Goal: Navigation & Orientation: Understand site structure

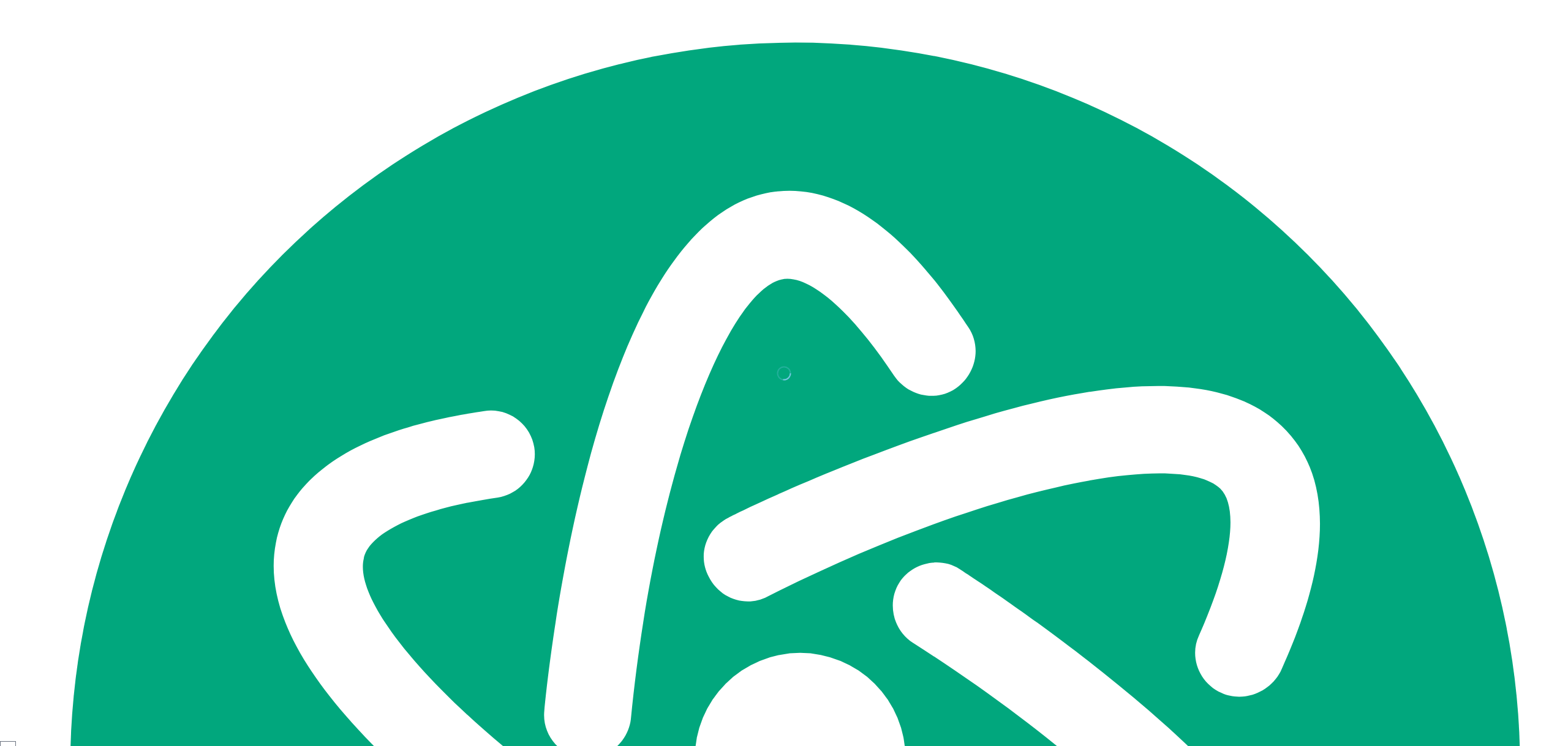
select select "*****"
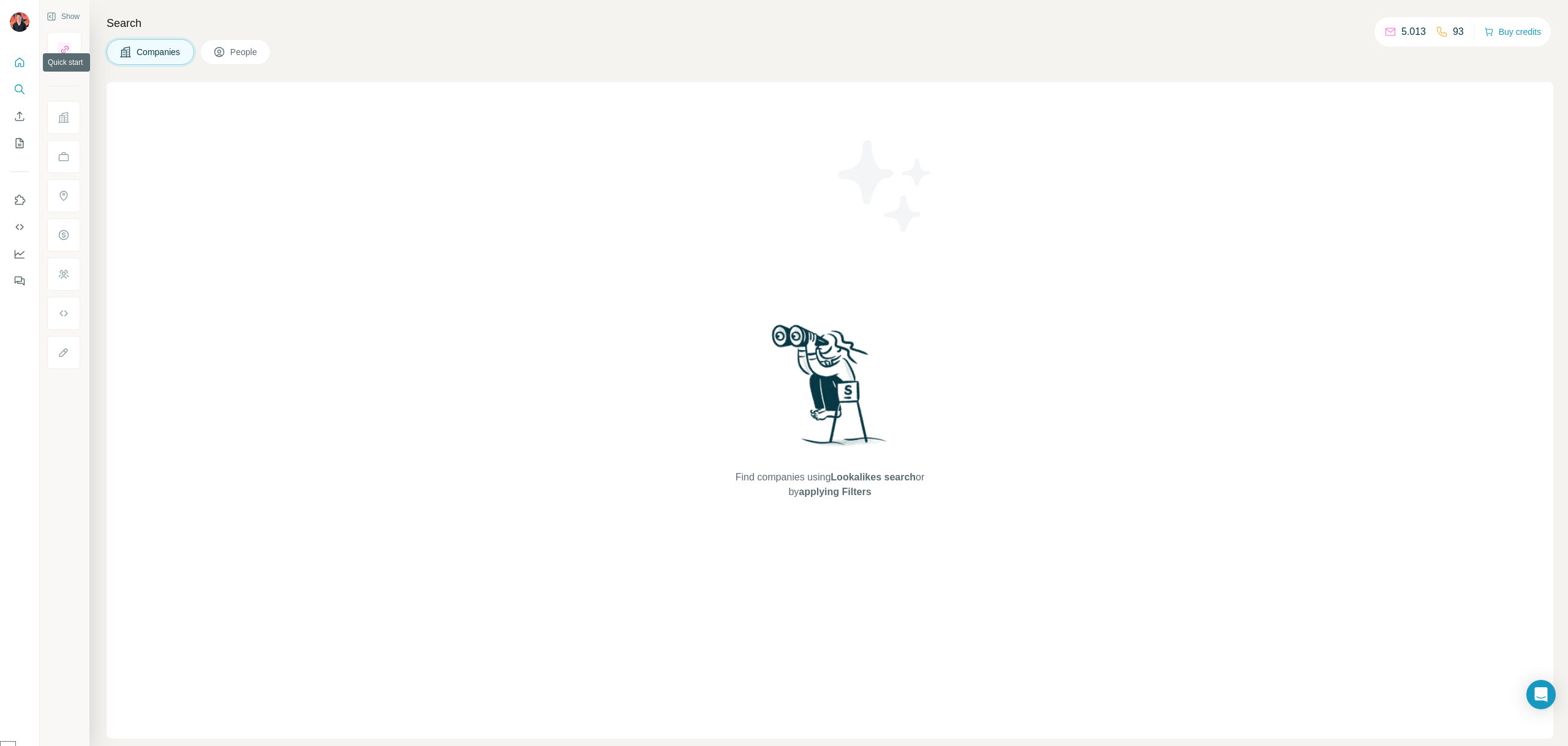
click at [21, 67] on icon "Quick start" at bounding box center [19, 62] width 12 height 12
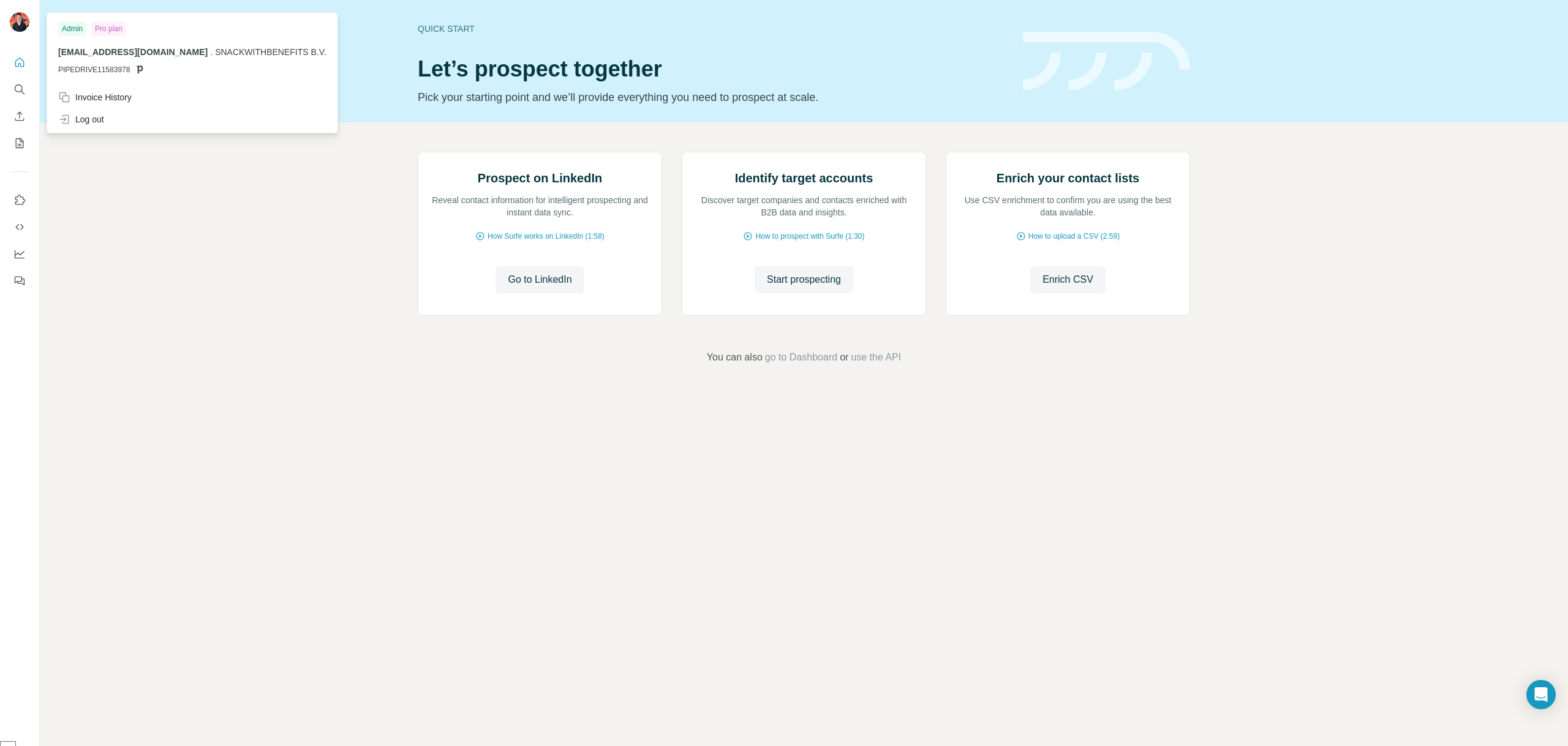
click at [15, 24] on img at bounding box center [19, 21] width 19 height 19
click at [26, 19] on img at bounding box center [19, 21] width 19 height 19
click at [18, 59] on icon "Quick start" at bounding box center [19, 62] width 9 height 9
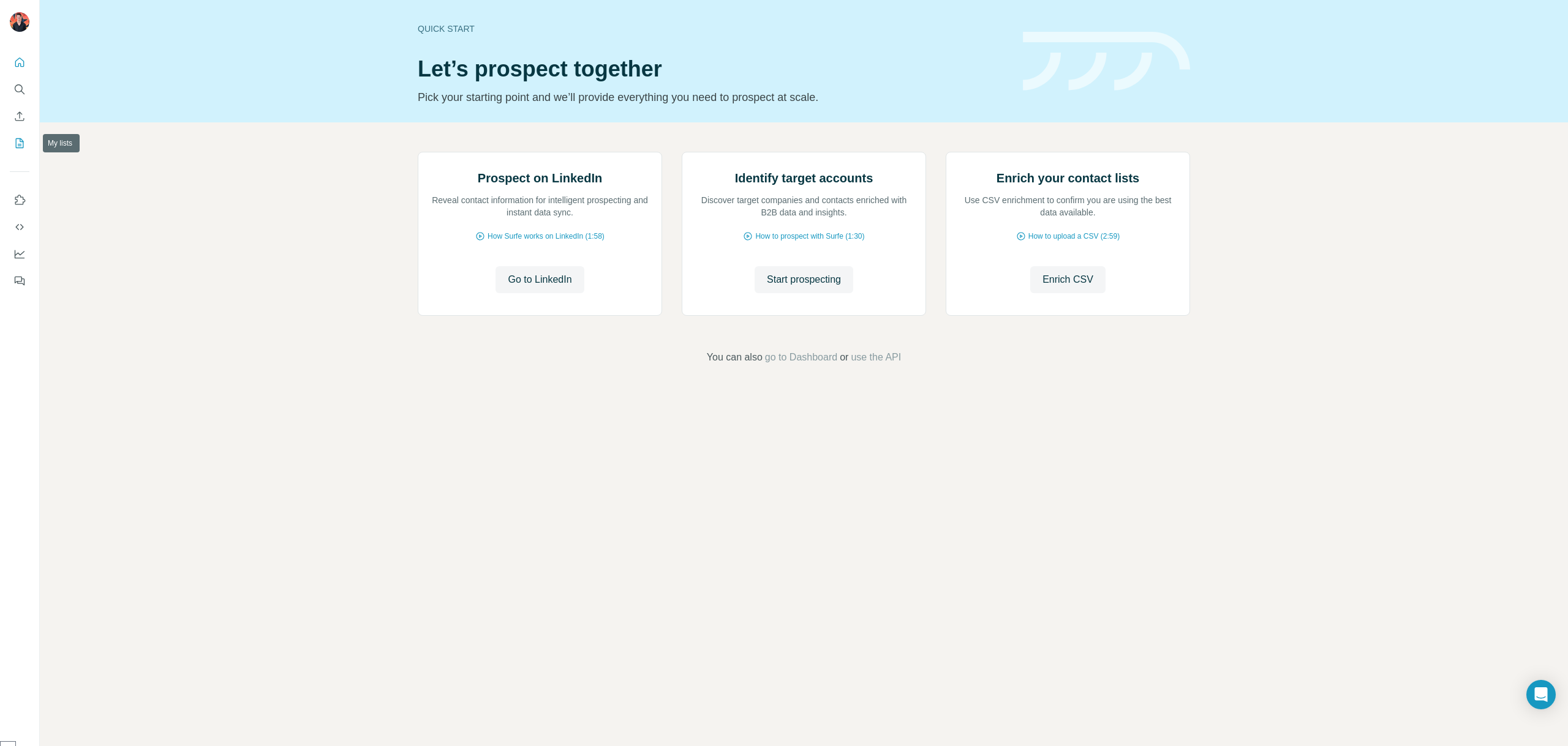
click at [19, 148] on icon "My lists" at bounding box center [19, 143] width 8 height 10
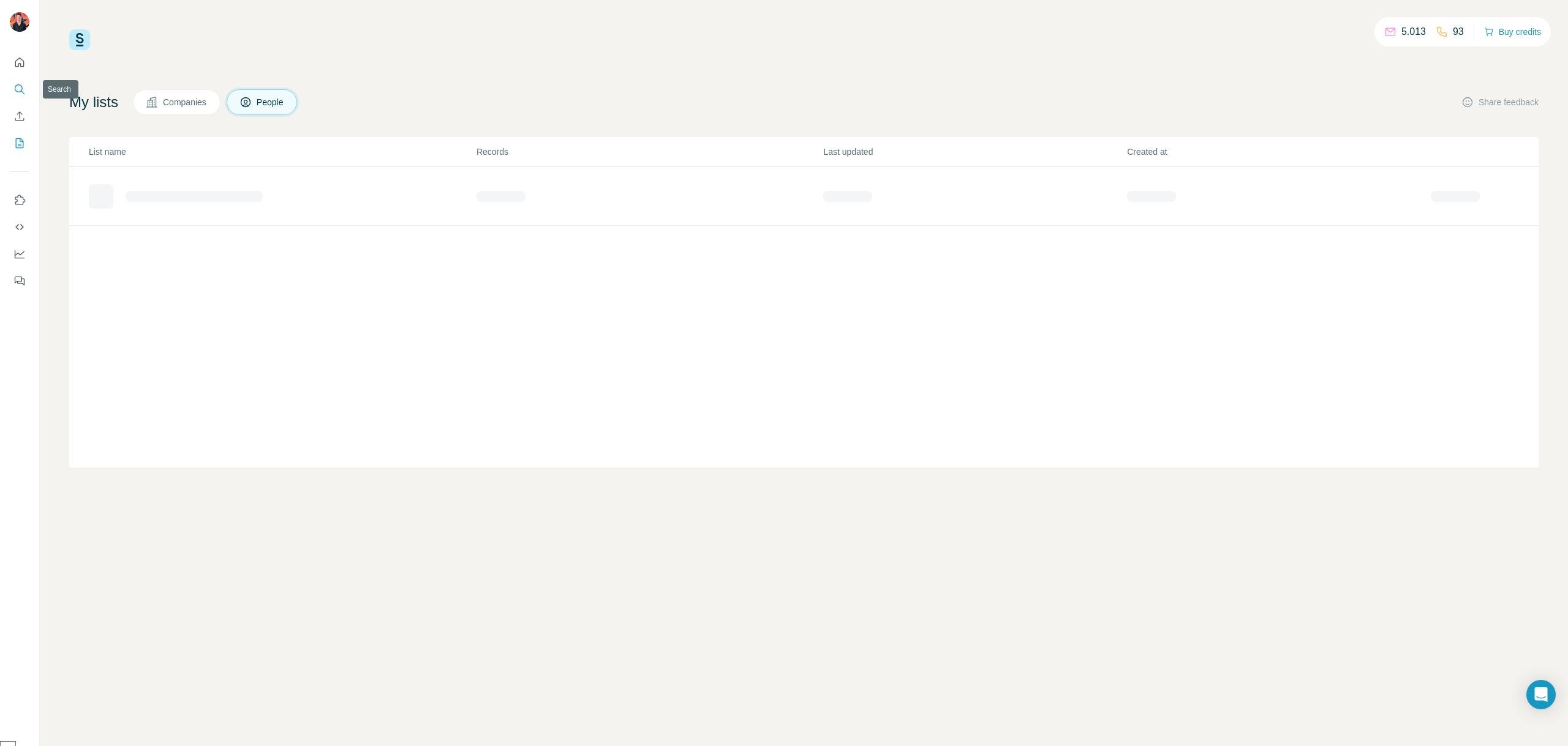
click at [18, 84] on icon "Search" at bounding box center [19, 88] width 8 height 8
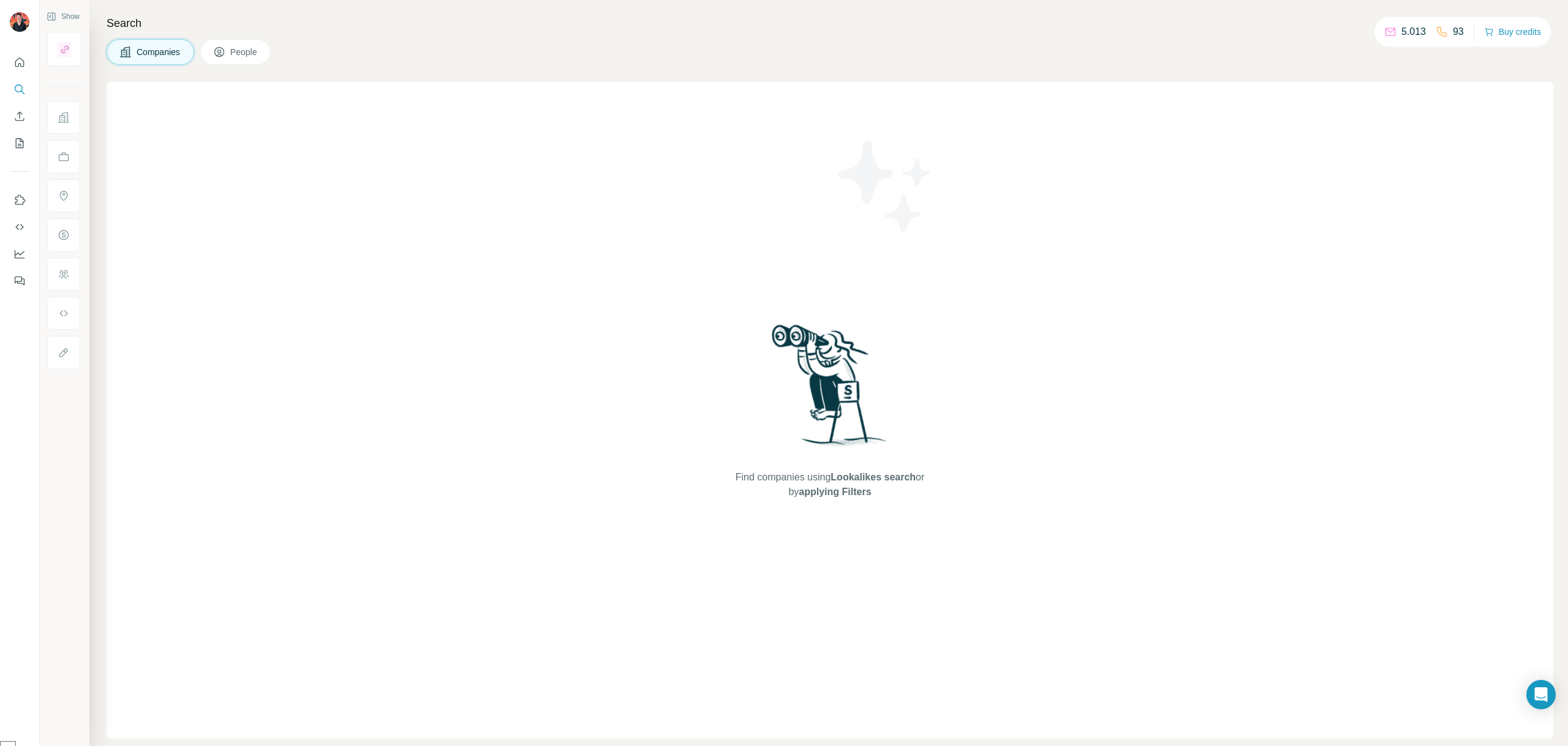
click at [1454, 32] on p "93" at bounding box center [1457, 31] width 11 height 15
click at [1391, 35] on div "5.013" at bounding box center [1405, 31] width 41 height 15
click at [1407, 31] on p "5.013" at bounding box center [1413, 31] width 24 height 15
drag, startPoint x: 1396, startPoint y: 36, endPoint x: 1432, endPoint y: 31, distance: 36.3
click at [1432, 31] on div "5.013 93" at bounding box center [1424, 32] width 80 height 17
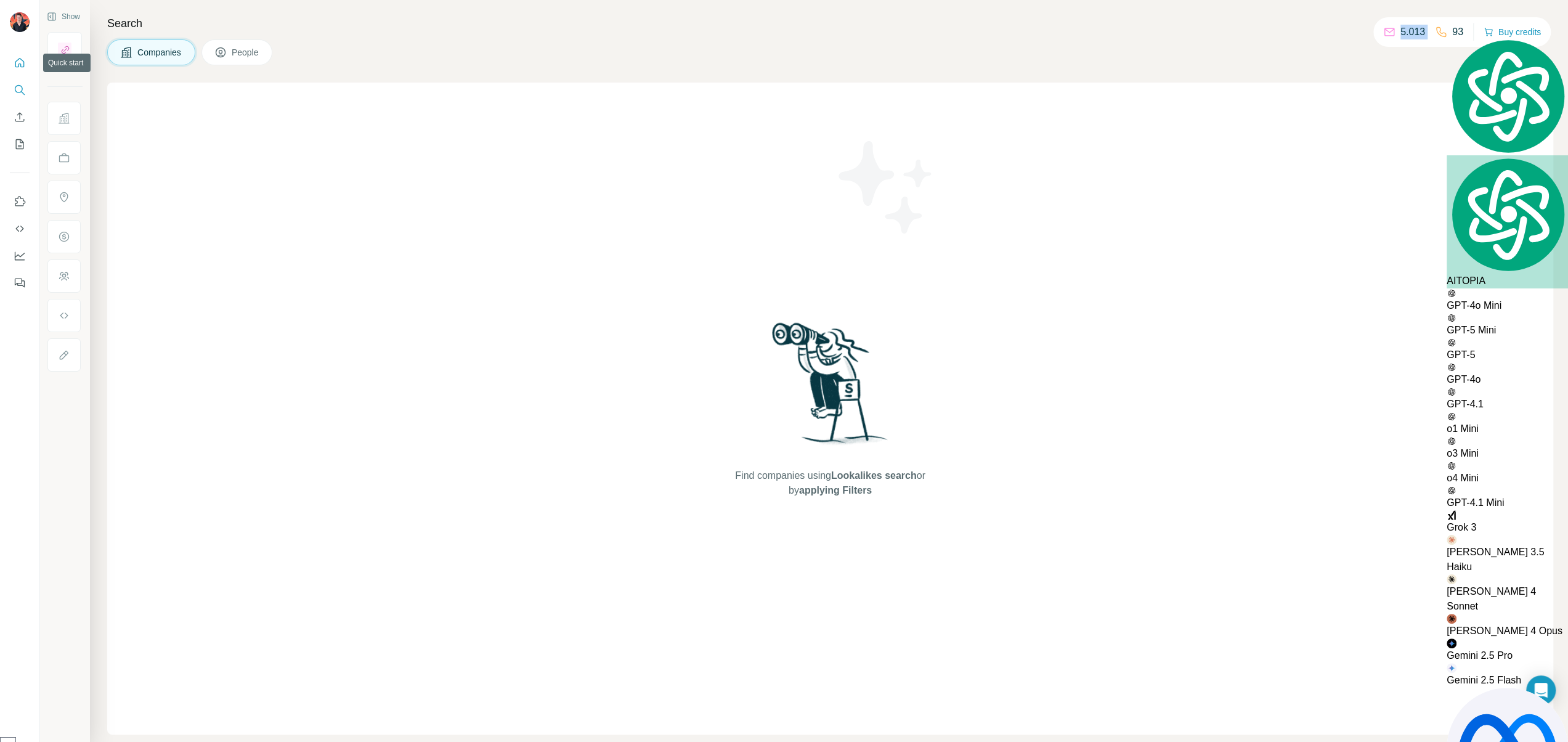
click at [21, 61] on icon "Quick start" at bounding box center [19, 62] width 12 height 12
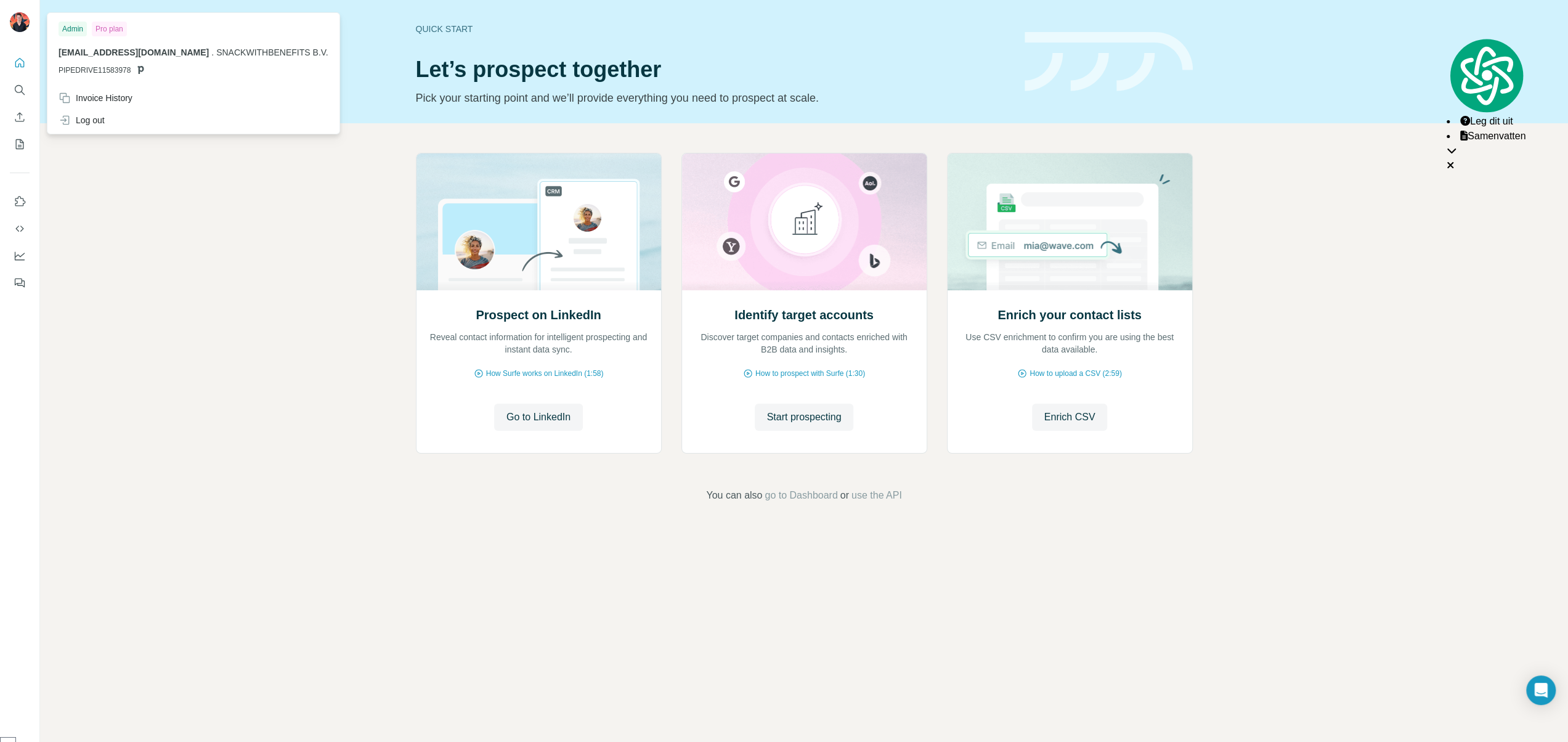
click at [19, 24] on img at bounding box center [19, 22] width 19 height 19
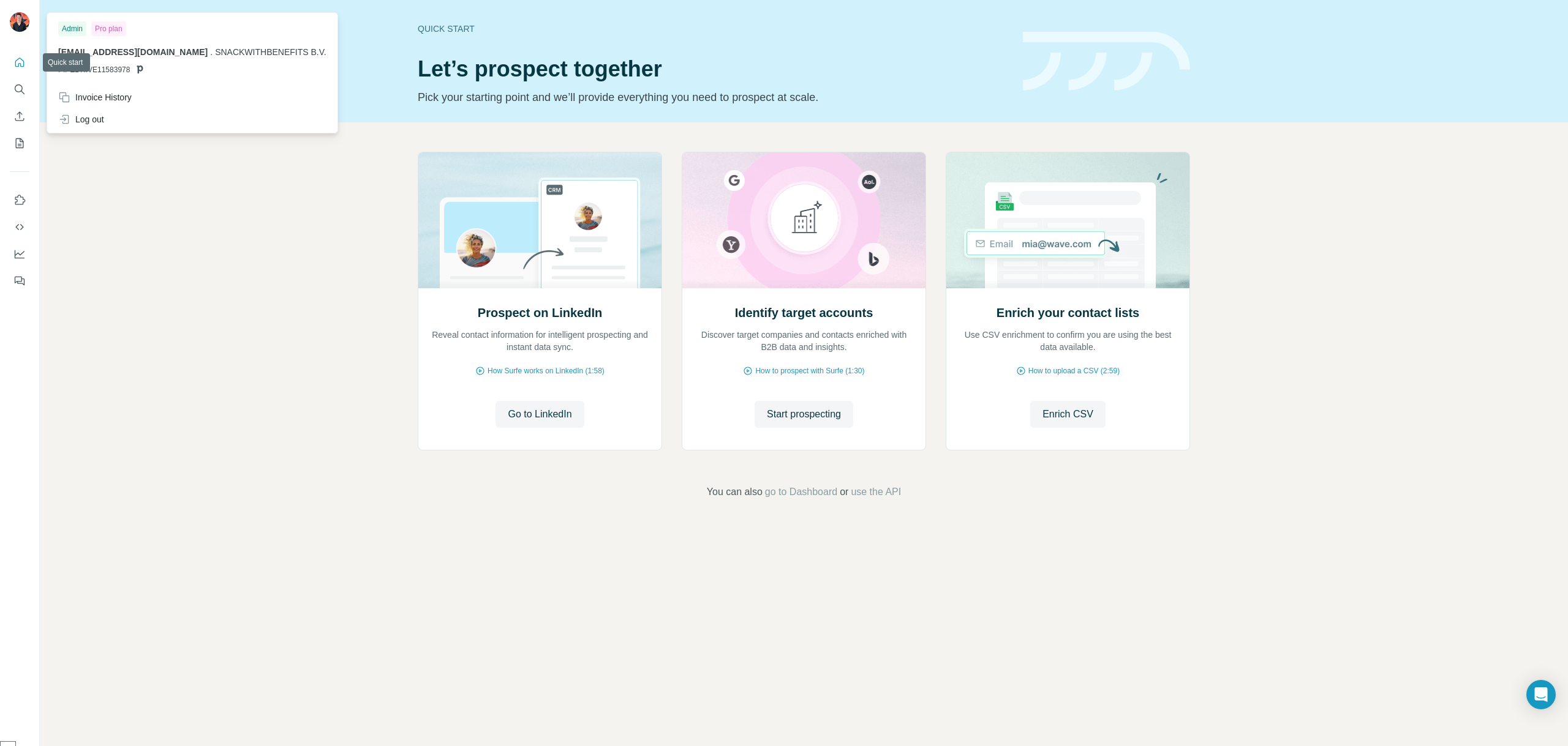
click at [10, 58] on button "Quick start" at bounding box center [19, 62] width 19 height 22
